Goal: Book appointment/travel/reservation

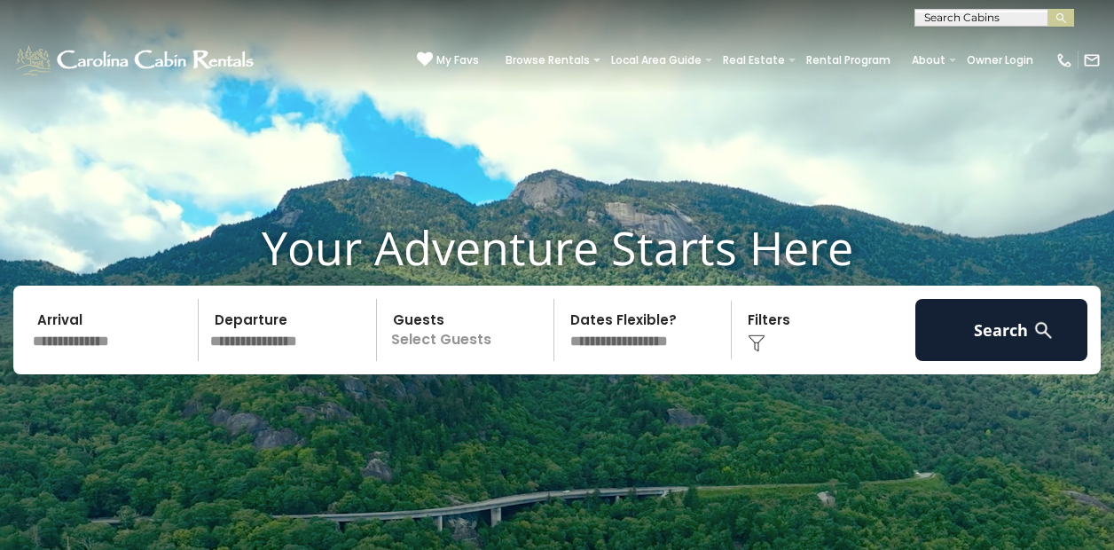
click at [1001, 21] on input "text" at bounding box center [992, 21] width 155 height 18
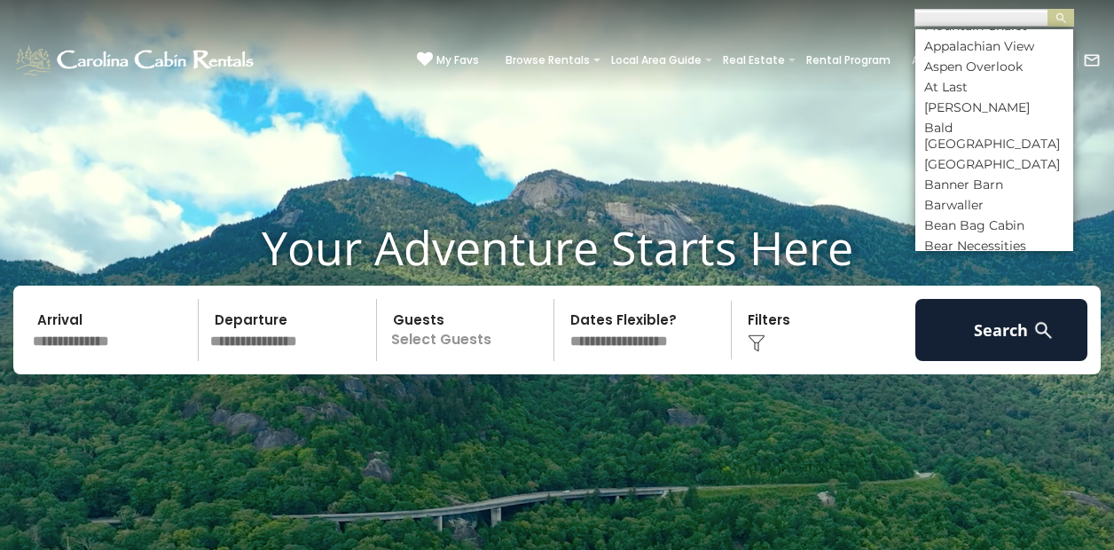
scroll to position [800, 0]
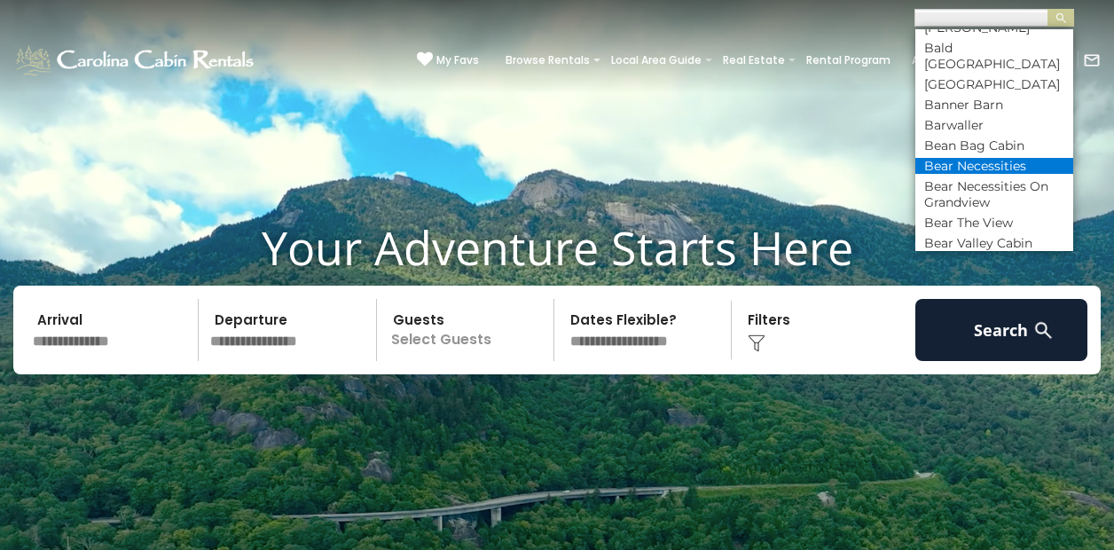
click at [994, 158] on li "Bear Necessities" at bounding box center [994, 166] width 158 height 16
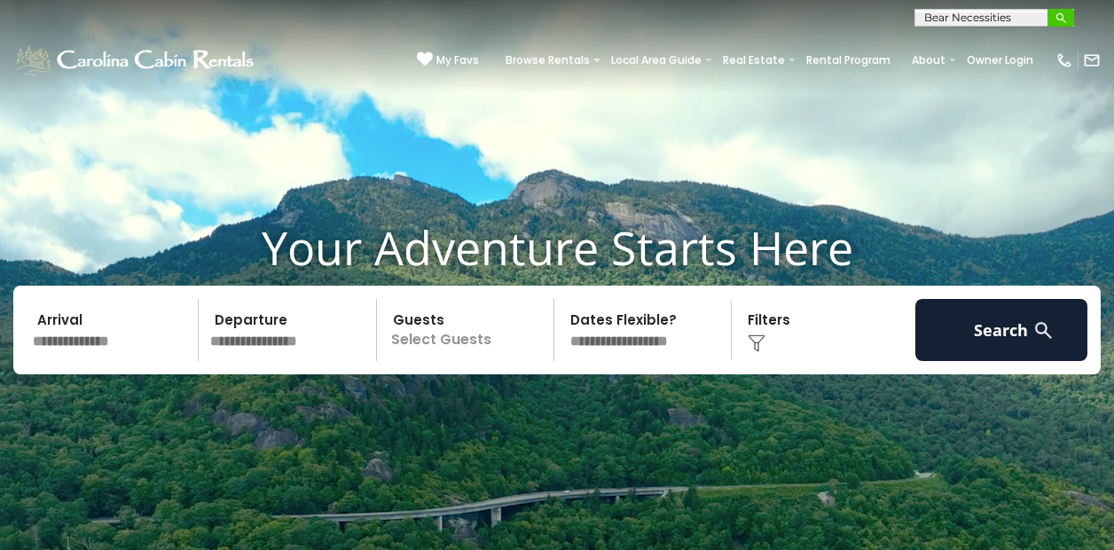
click at [1065, 16] on img "submit" at bounding box center [1061, 18] width 13 height 13
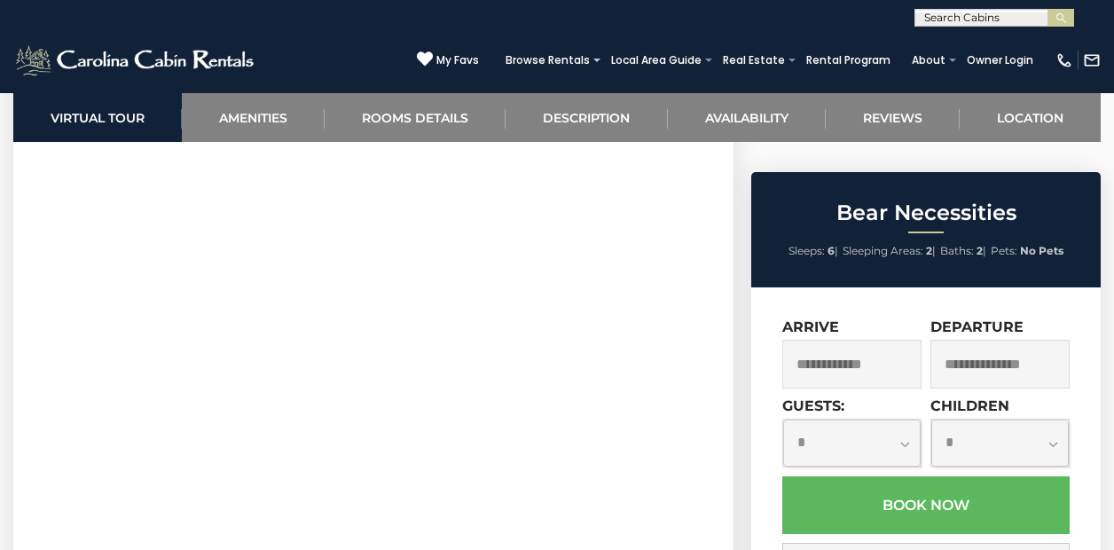
scroll to position [803, 0]
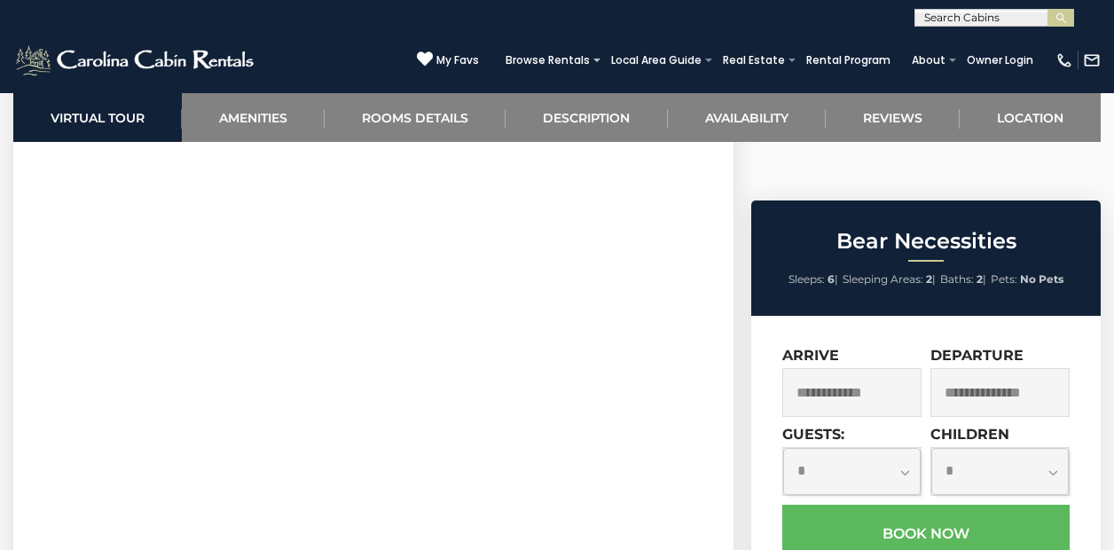
click at [837, 368] on input "text" at bounding box center [851, 392] width 139 height 49
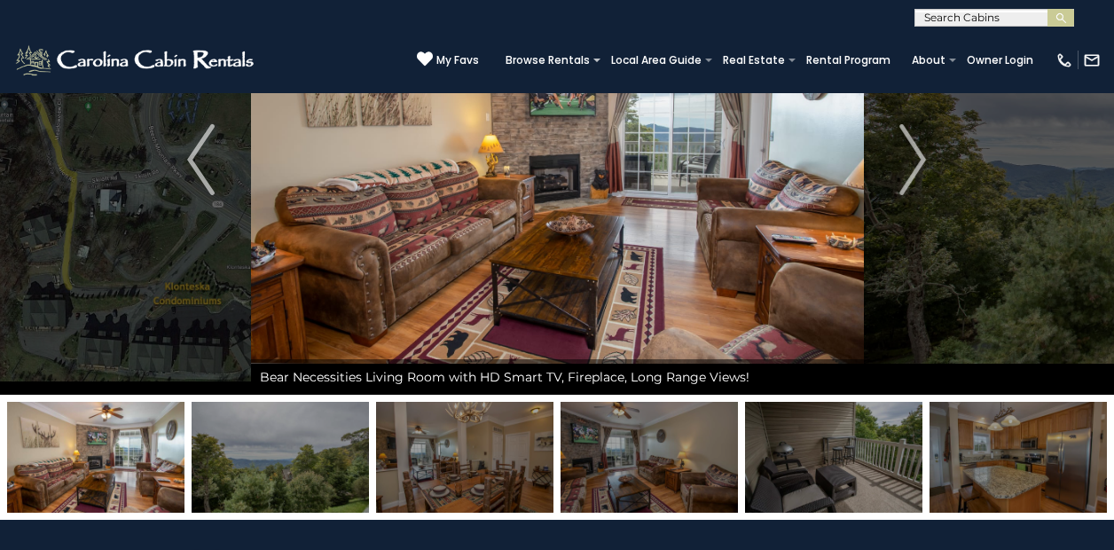
scroll to position [0, 0]
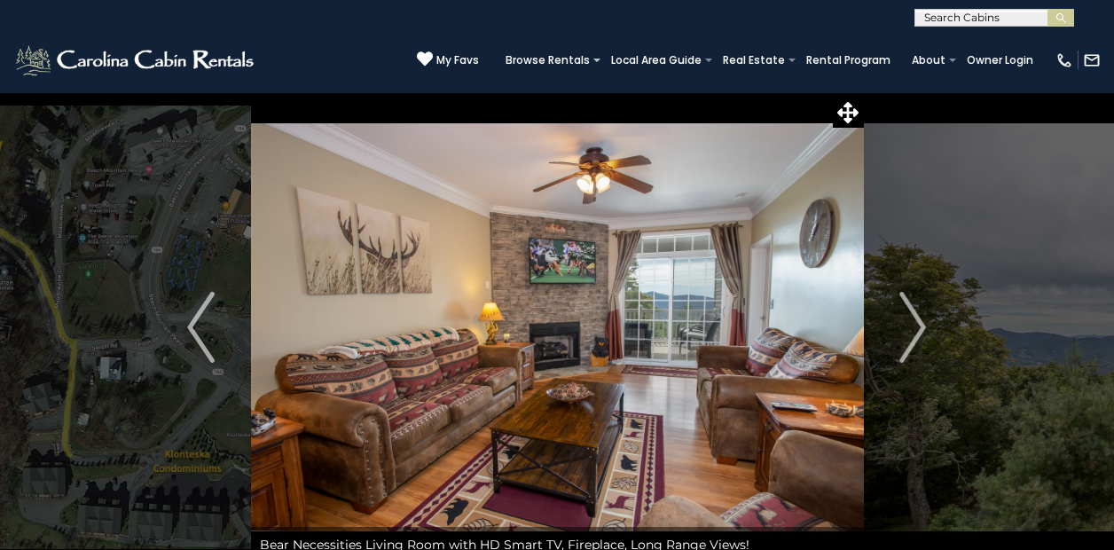
click at [456, 63] on span "My Favs" at bounding box center [457, 60] width 43 height 16
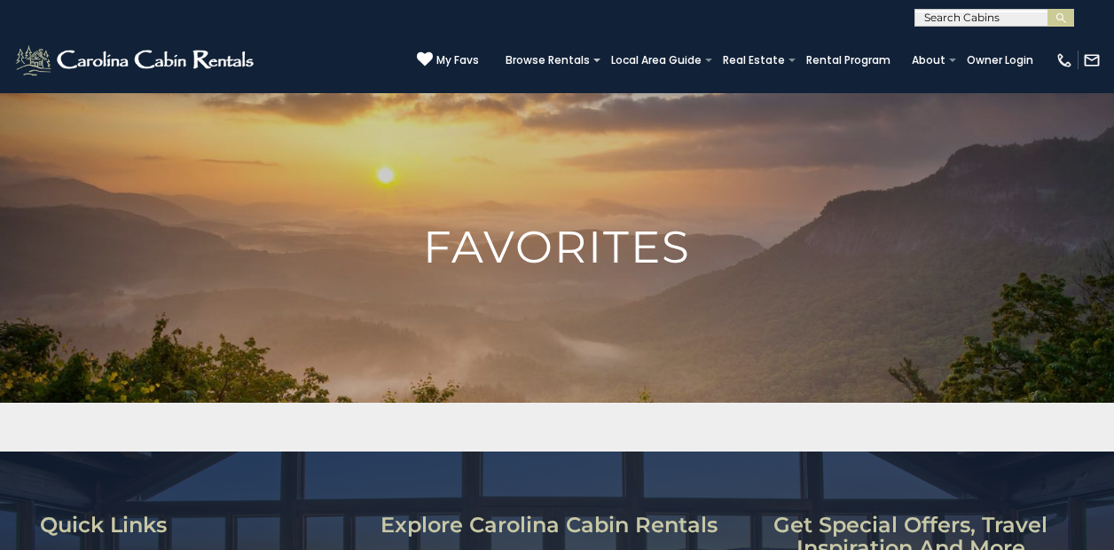
drag, startPoint x: 1113, startPoint y: 47, endPoint x: 1110, endPoint y: 171, distance: 124.2
click at [1110, 93] on div "(828) 295-6000 My Favs Browse Rentals Local Area Guide Activities & Attractions…" at bounding box center [557, 60] width 1114 height 67
